Goal: Task Accomplishment & Management: Use online tool/utility

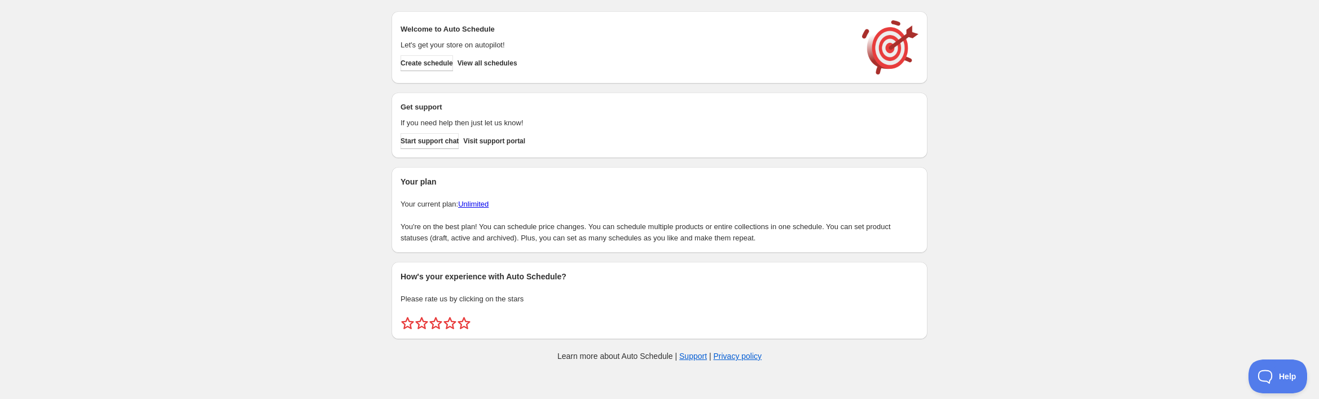
scroll to position [69, 0]
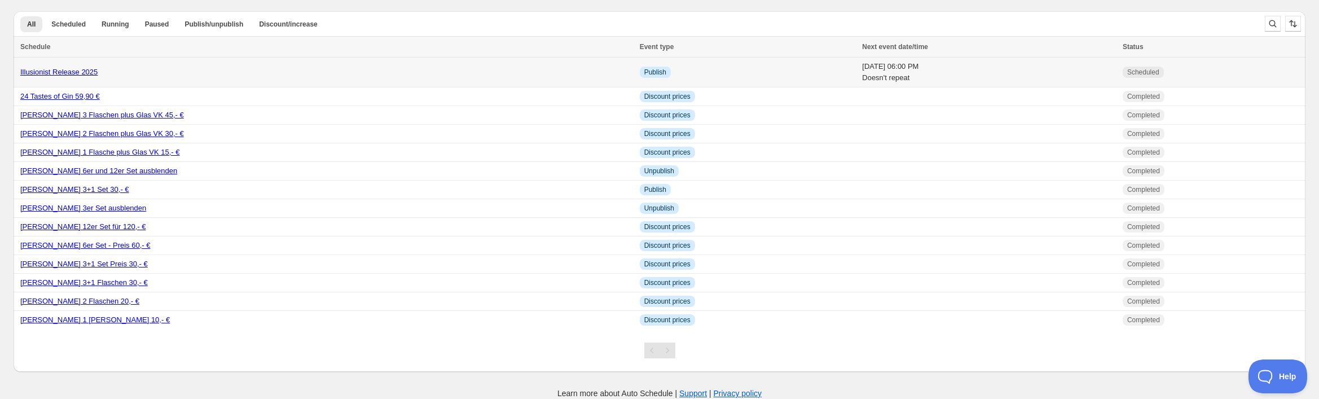
click at [73, 76] on link "Illusionist Release 2025" at bounding box center [58, 72] width 77 height 8
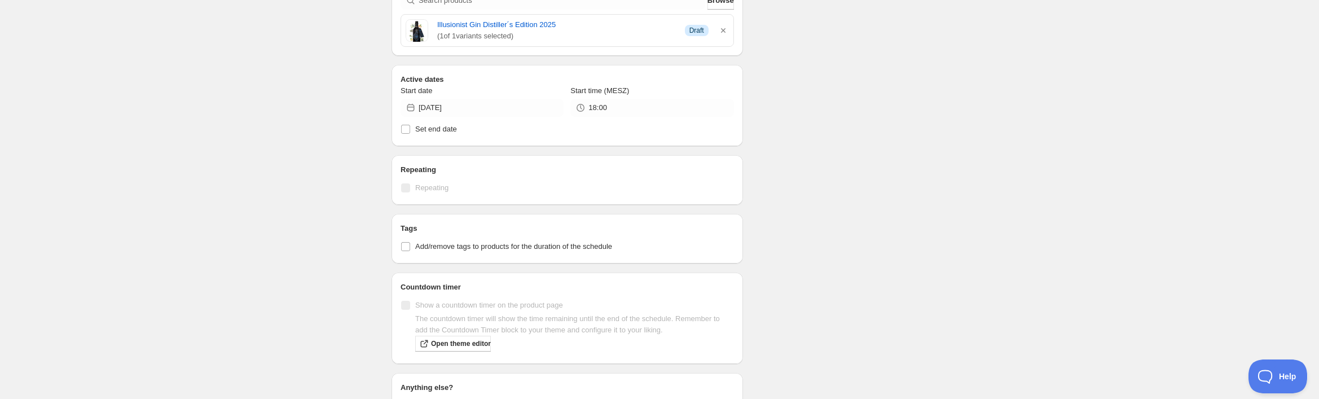
scroll to position [328, 0]
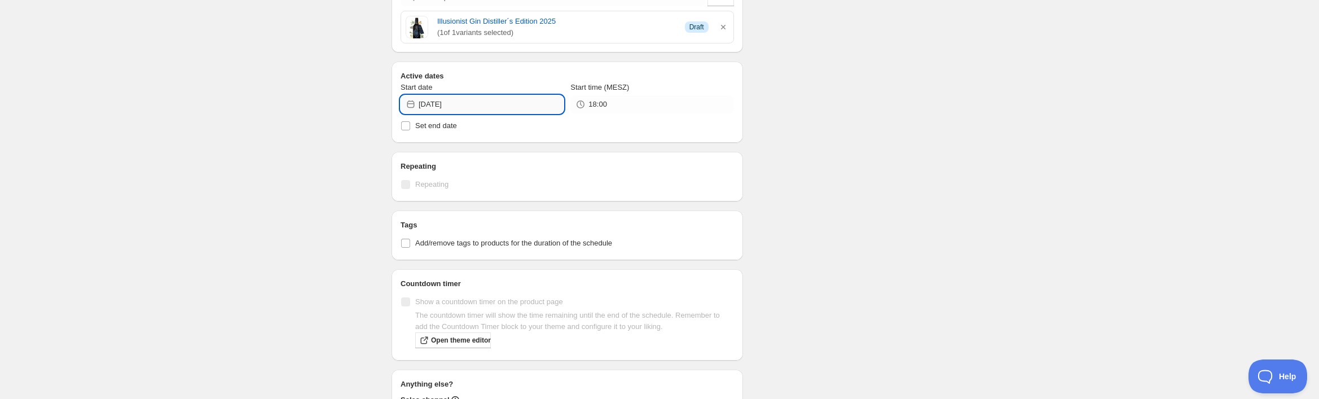
click at [419, 113] on input "[DATE]" at bounding box center [491, 104] width 145 height 18
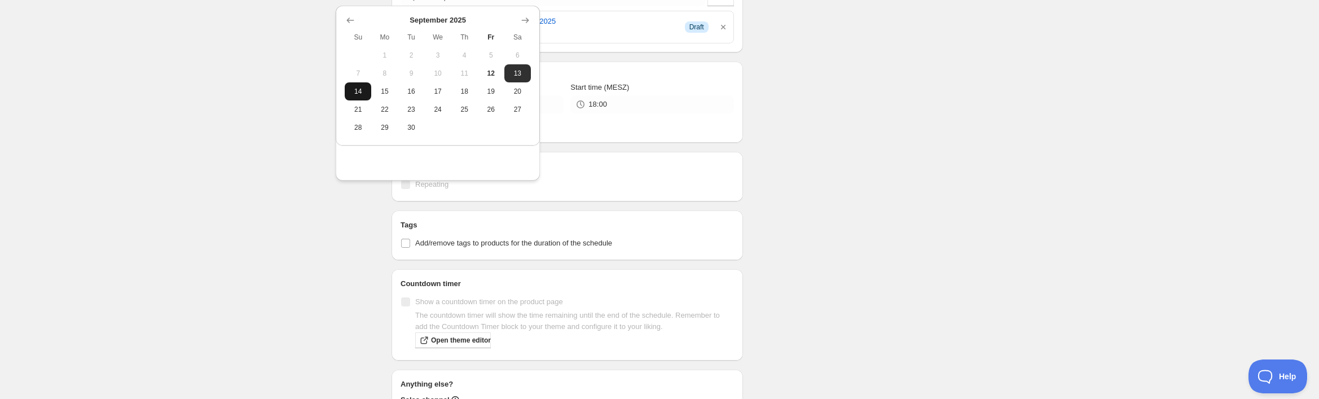
click at [355, 96] on span "14" at bounding box center [357, 91] width 17 height 9
type input "[DATE]"
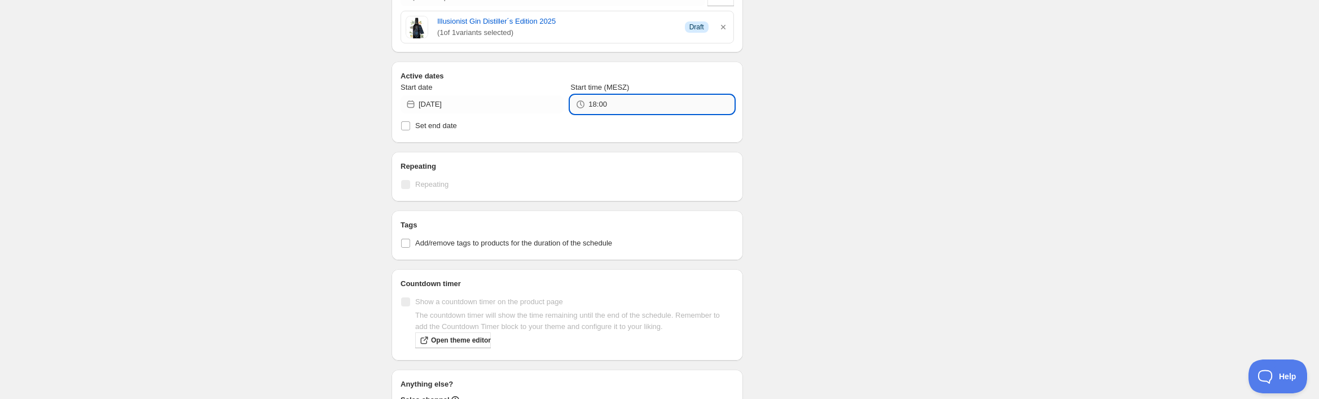
click at [588, 113] on input "18:00" at bounding box center [660, 104] width 145 height 18
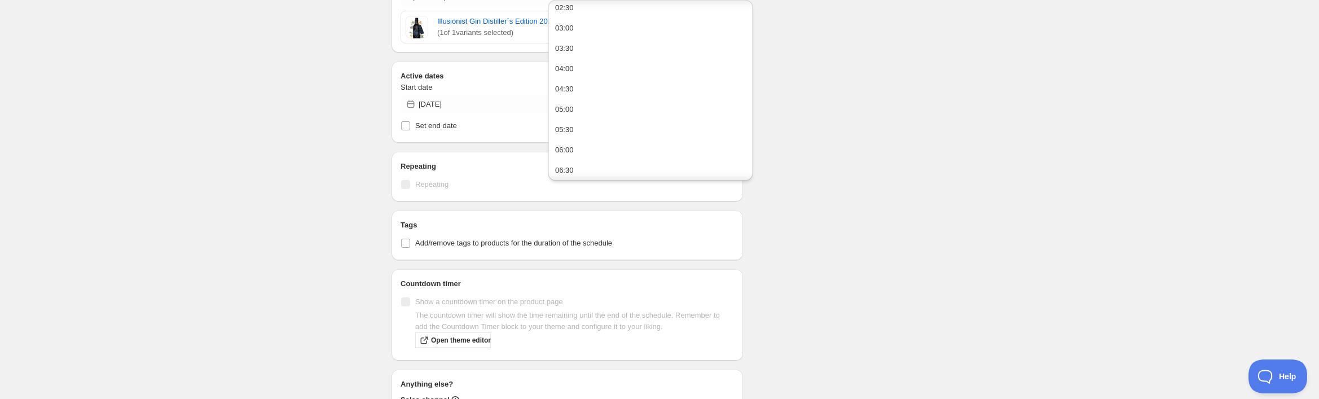
scroll to position [118, 0]
click at [588, 113] on input "18:00" at bounding box center [660, 104] width 145 height 18
click at [668, 113] on input "16:30" at bounding box center [660, 104] width 145 height 18
type input "16:30"
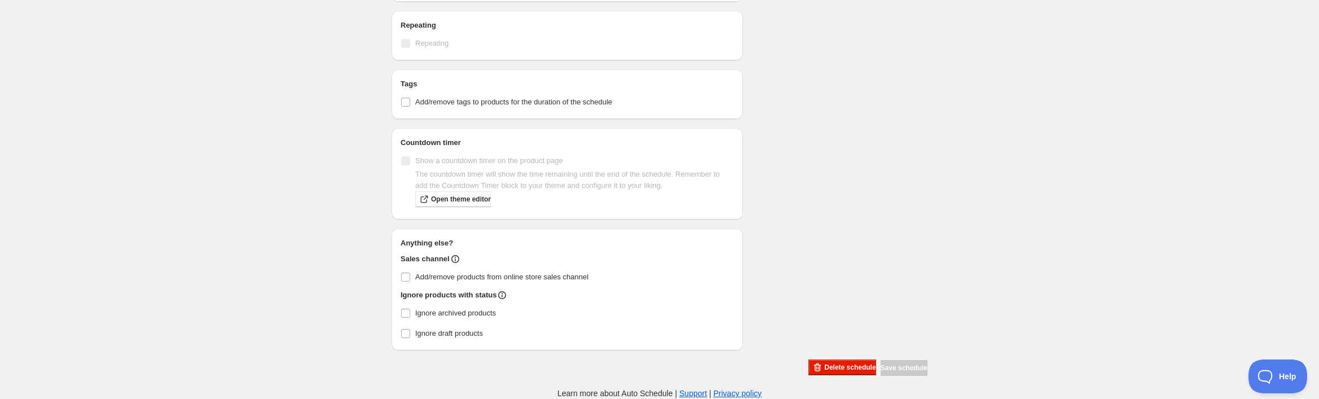
scroll to position [684, 0]
click at [928, 360] on div "Save schedule" at bounding box center [904, 368] width 47 height 16
